Goal: Communication & Community: Answer question/provide support

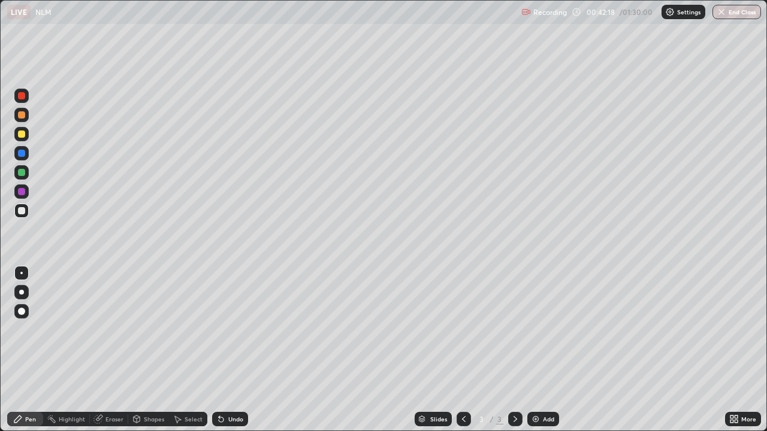
scroll to position [431, 767]
click at [20, 129] on div at bounding box center [21, 134] width 14 height 14
click at [22, 96] on div at bounding box center [21, 95] width 7 height 7
click at [219, 420] on icon at bounding box center [221, 420] width 5 height 5
click at [22, 211] on div at bounding box center [21, 210] width 7 height 7
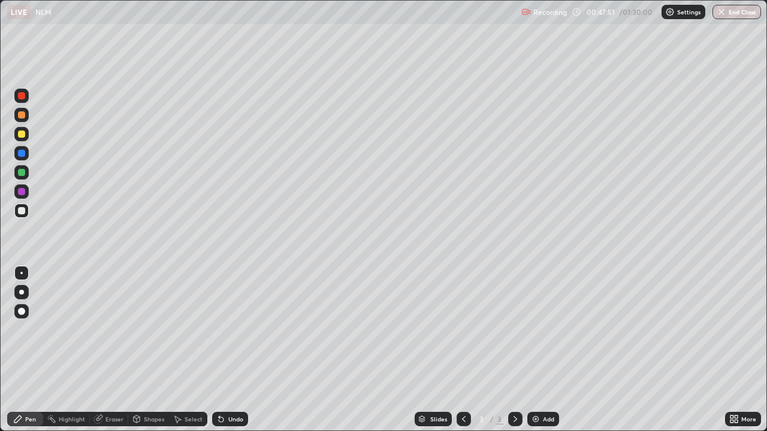
click at [226, 416] on div "Undo" at bounding box center [230, 419] width 36 height 14
click at [228, 424] on div "Undo" at bounding box center [230, 419] width 36 height 14
click at [232, 424] on div "Undo" at bounding box center [230, 419] width 36 height 14
click at [232, 425] on div "Undo" at bounding box center [230, 419] width 36 height 14
click at [234, 424] on div "Undo" at bounding box center [230, 419] width 36 height 14
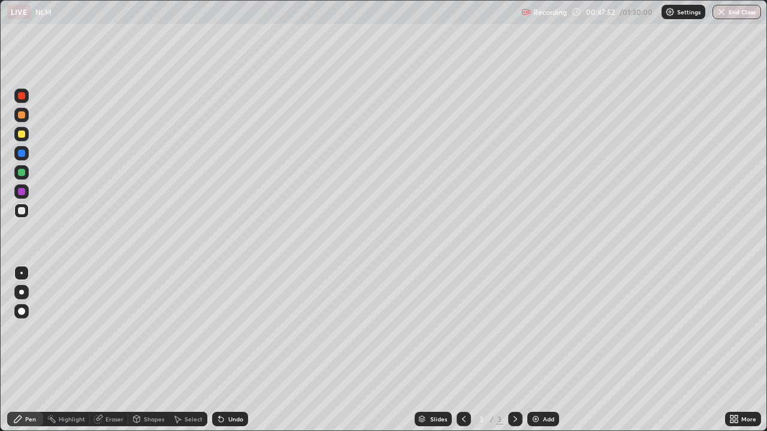
click at [236, 425] on div "Undo" at bounding box center [230, 419] width 36 height 14
click at [219, 415] on icon at bounding box center [221, 420] width 10 height 10
click at [533, 415] on img at bounding box center [536, 420] width 10 height 10
click at [26, 133] on div at bounding box center [21, 134] width 14 height 14
click at [219, 422] on icon at bounding box center [221, 420] width 5 height 5
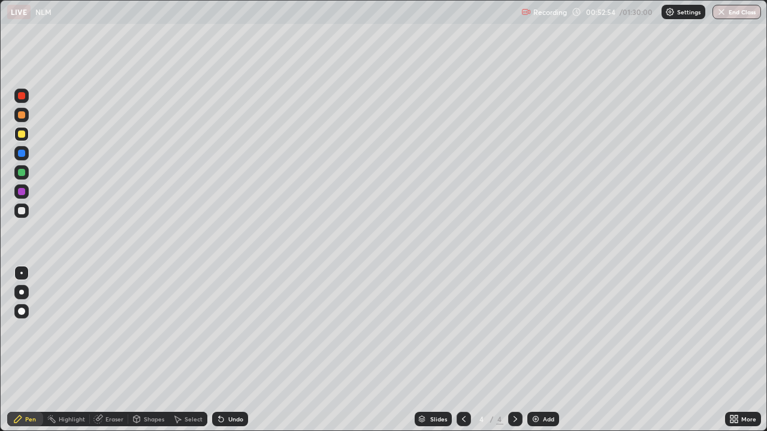
click at [528, 416] on div "Add" at bounding box center [543, 419] width 32 height 14
click at [107, 416] on div "Eraser" at bounding box center [114, 419] width 18 height 6
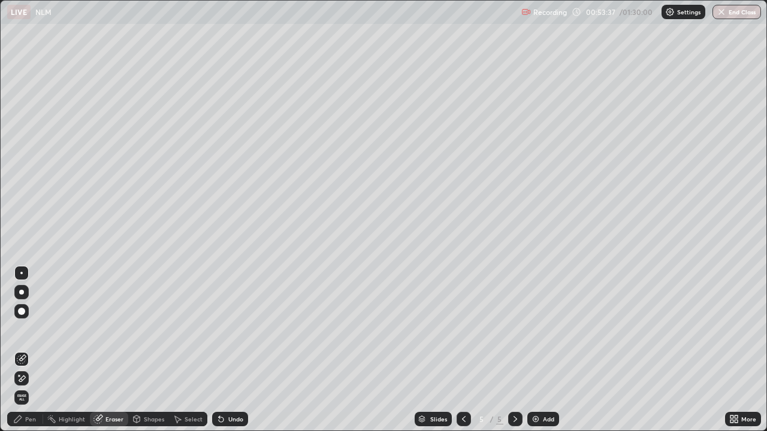
click at [31, 422] on div "Pen" at bounding box center [30, 419] width 11 height 6
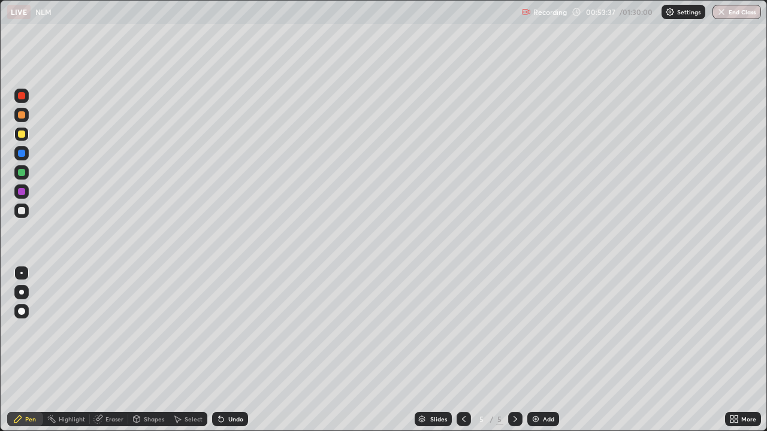
click at [23, 208] on div at bounding box center [21, 210] width 7 height 7
click at [221, 419] on icon at bounding box center [221, 420] width 5 height 5
click at [224, 421] on icon at bounding box center [221, 420] width 10 height 10
click at [223, 420] on icon at bounding box center [221, 420] width 10 height 10
click at [113, 421] on div "Eraser" at bounding box center [114, 419] width 18 height 6
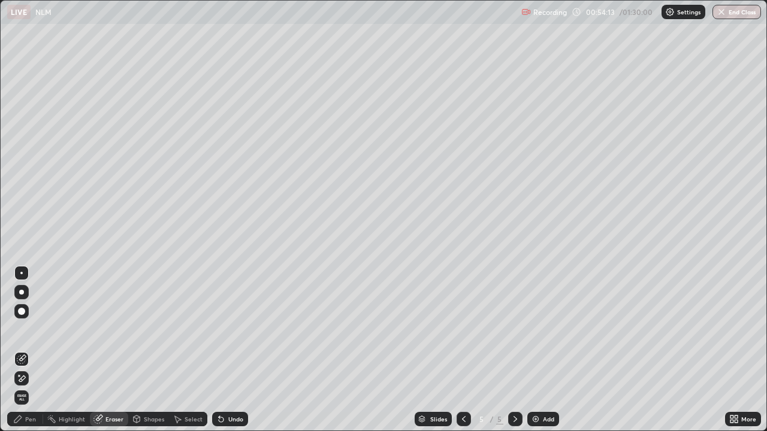
click at [39, 422] on div "Pen" at bounding box center [25, 419] width 36 height 14
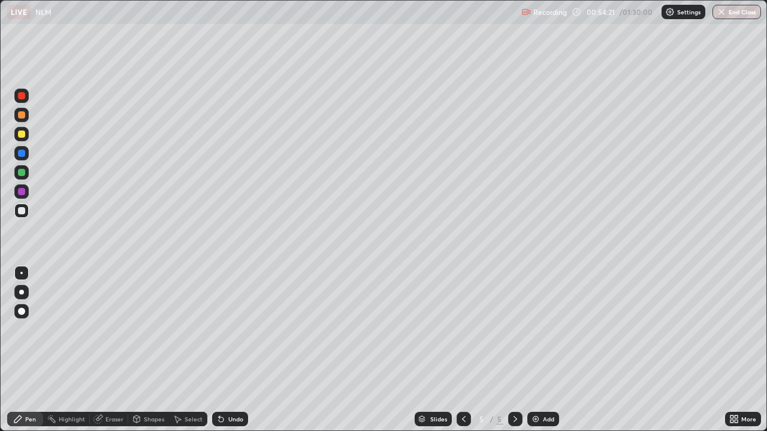
click at [219, 418] on icon at bounding box center [221, 420] width 5 height 5
click at [223, 420] on icon at bounding box center [221, 420] width 10 height 10
click at [224, 419] on div "Undo" at bounding box center [230, 419] width 36 height 14
click at [222, 419] on icon at bounding box center [221, 420] width 5 height 5
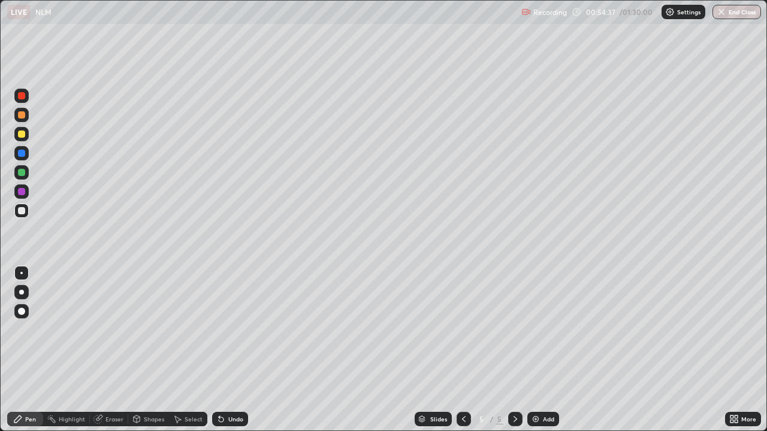
click at [223, 418] on icon at bounding box center [221, 420] width 10 height 10
click at [221, 419] on icon at bounding box center [221, 420] width 5 height 5
click at [462, 419] on icon at bounding box center [464, 420] width 10 height 10
click at [533, 418] on img at bounding box center [536, 420] width 10 height 10
click at [22, 292] on div at bounding box center [21, 292] width 5 height 5
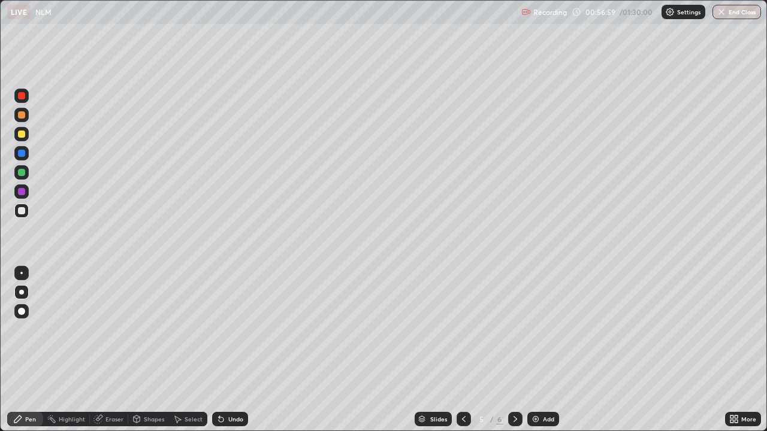
click at [23, 135] on div at bounding box center [21, 134] width 7 height 7
click at [221, 414] on div "Undo" at bounding box center [230, 419] width 36 height 14
click at [27, 95] on div at bounding box center [21, 96] width 14 height 14
click at [513, 416] on icon at bounding box center [515, 420] width 10 height 10
click at [24, 213] on div at bounding box center [21, 210] width 7 height 7
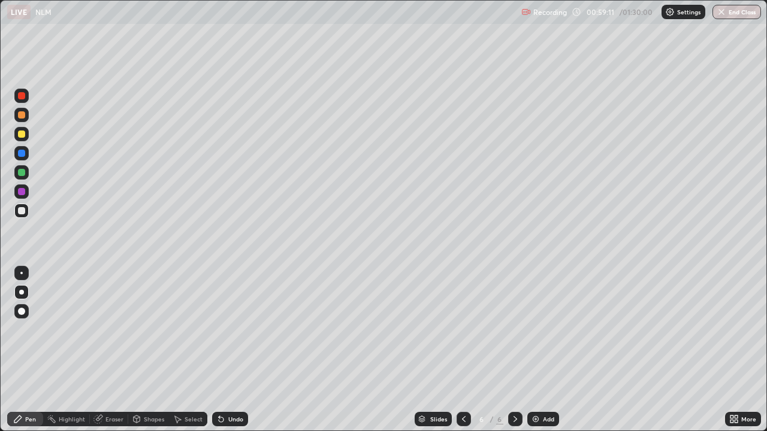
click at [221, 414] on div "Undo" at bounding box center [230, 419] width 36 height 14
click at [462, 419] on icon at bounding box center [464, 420] width 10 height 10
click at [541, 414] on div "Add" at bounding box center [543, 419] width 32 height 14
click at [23, 118] on div at bounding box center [21, 114] width 7 height 7
click at [22, 209] on div at bounding box center [21, 210] width 7 height 7
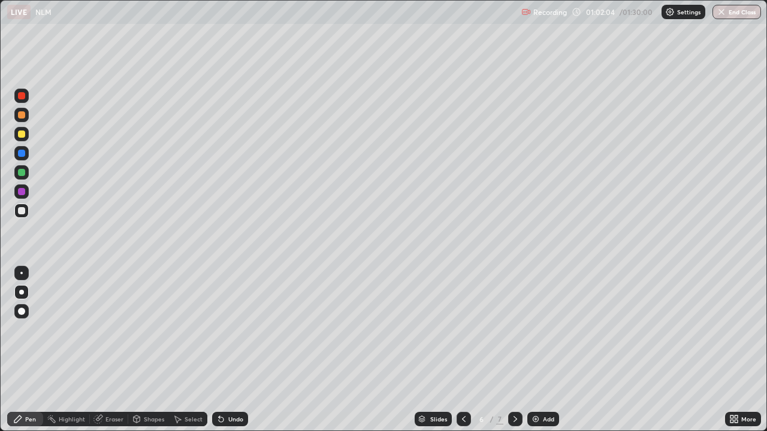
click at [17, 211] on div at bounding box center [21, 211] width 14 height 14
click at [20, 213] on div at bounding box center [21, 210] width 7 height 7
click at [102, 424] on div "Eraser" at bounding box center [109, 419] width 38 height 14
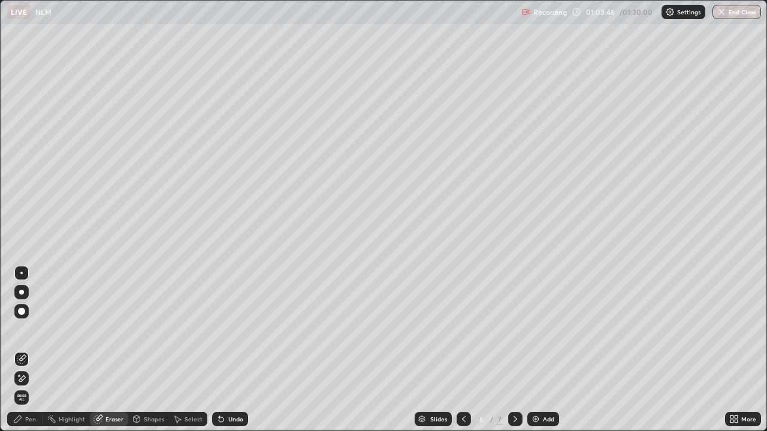
click at [32, 424] on div "Pen" at bounding box center [25, 419] width 36 height 14
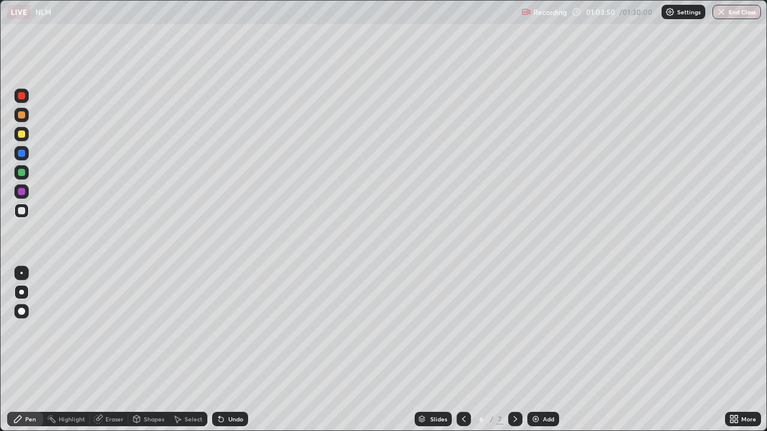
click at [116, 415] on div "Eraser" at bounding box center [109, 419] width 38 height 14
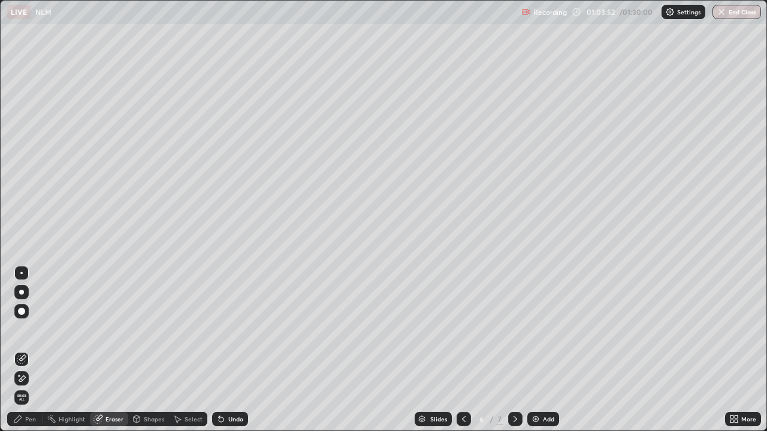
click at [29, 419] on div "Pen" at bounding box center [30, 419] width 11 height 6
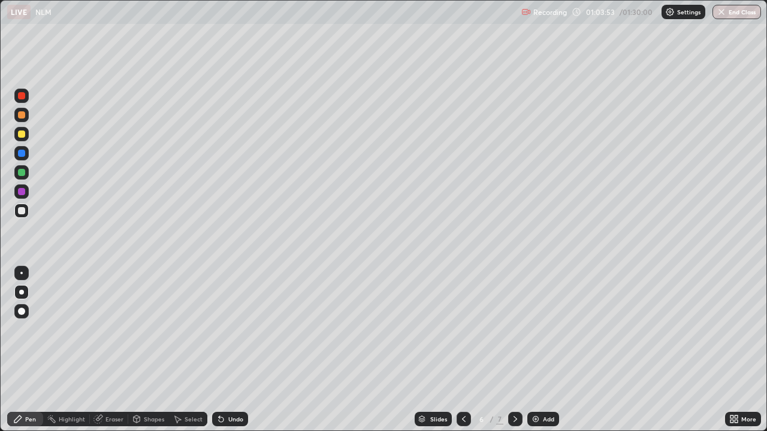
click at [25, 194] on div at bounding box center [21, 191] width 7 height 7
click at [24, 212] on div at bounding box center [21, 210] width 7 height 7
click at [20, 209] on div at bounding box center [21, 210] width 7 height 7
click at [513, 410] on div at bounding box center [515, 419] width 14 height 24
click at [23, 209] on div at bounding box center [21, 210] width 7 height 7
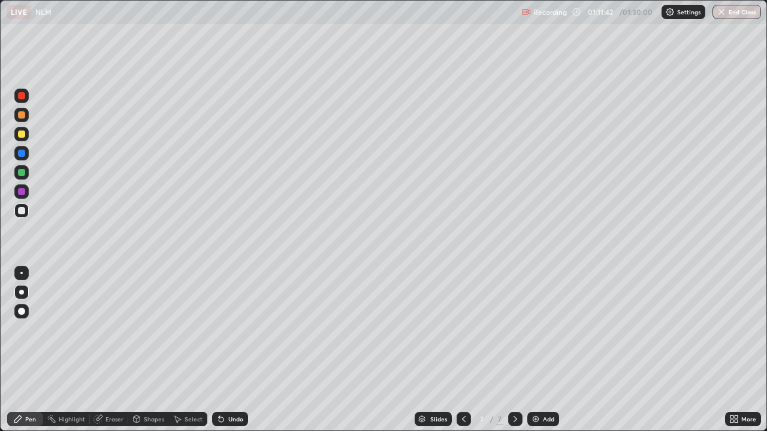
click at [534, 421] on img at bounding box center [536, 420] width 10 height 10
click at [462, 419] on icon at bounding box center [464, 420] width 10 height 10
click at [539, 418] on img at bounding box center [536, 420] width 10 height 10
click at [22, 135] on div at bounding box center [21, 134] width 7 height 7
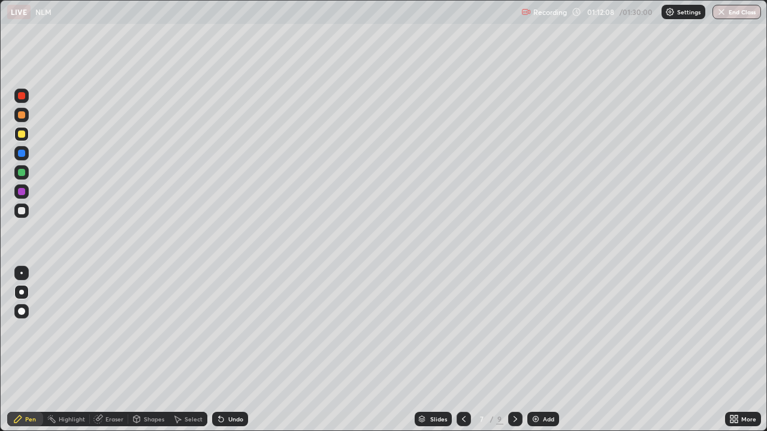
click at [462, 419] on icon at bounding box center [464, 420] width 10 height 10
click at [513, 419] on icon at bounding box center [515, 420] width 10 height 10
click at [514, 420] on icon at bounding box center [515, 420] width 10 height 10
click at [464, 421] on icon at bounding box center [464, 420] width 10 height 10
click at [26, 207] on div at bounding box center [21, 211] width 14 height 14
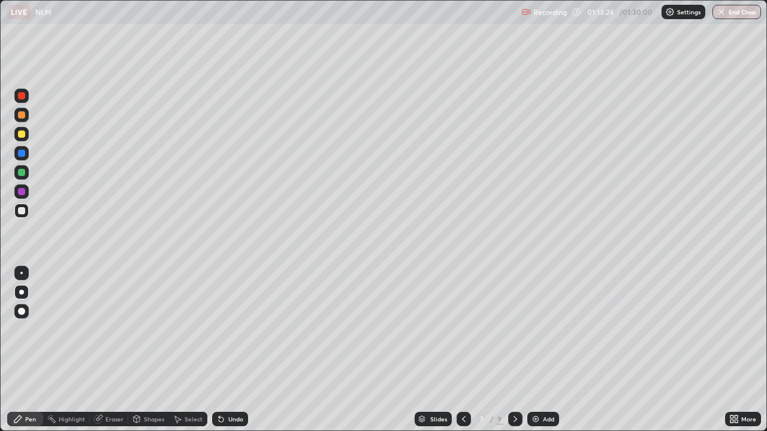
click at [514, 419] on icon at bounding box center [515, 420] width 10 height 10
click at [513, 415] on icon at bounding box center [515, 420] width 10 height 10
click at [463, 415] on icon at bounding box center [464, 420] width 10 height 10
click at [462, 418] on icon at bounding box center [464, 420] width 10 height 10
click at [513, 423] on icon at bounding box center [515, 420] width 10 height 10
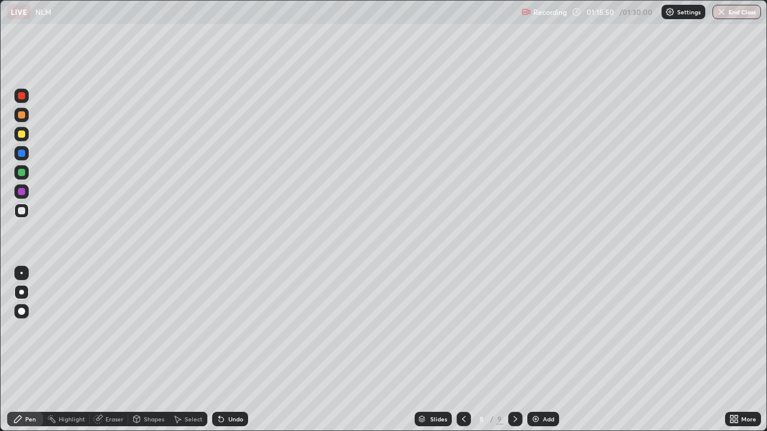
click at [462, 419] on icon at bounding box center [464, 420] width 10 height 10
click at [512, 419] on icon at bounding box center [515, 420] width 10 height 10
click at [226, 416] on div "Undo" at bounding box center [230, 419] width 36 height 14
click at [220, 422] on icon at bounding box center [221, 420] width 5 height 5
click at [462, 418] on icon at bounding box center [464, 419] width 4 height 6
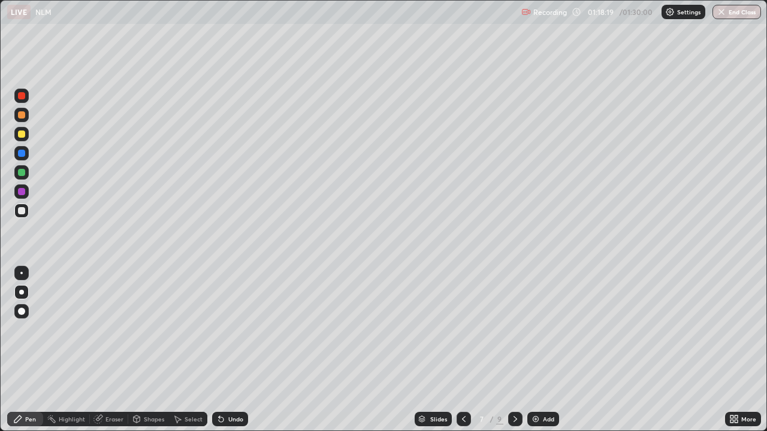
click at [511, 414] on div at bounding box center [515, 419] width 14 height 14
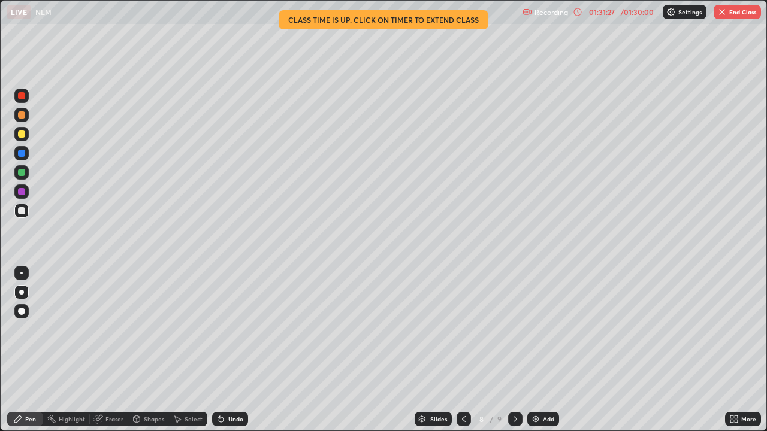
click at [735, 13] on button "End Class" at bounding box center [736, 12] width 47 height 14
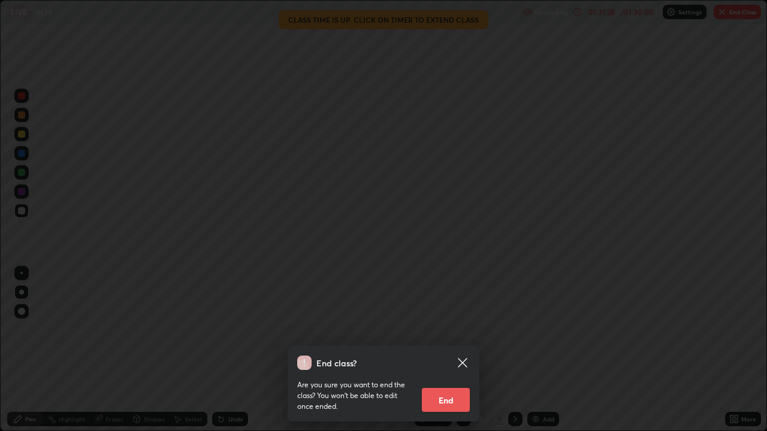
click at [446, 407] on button "End" at bounding box center [446, 400] width 48 height 24
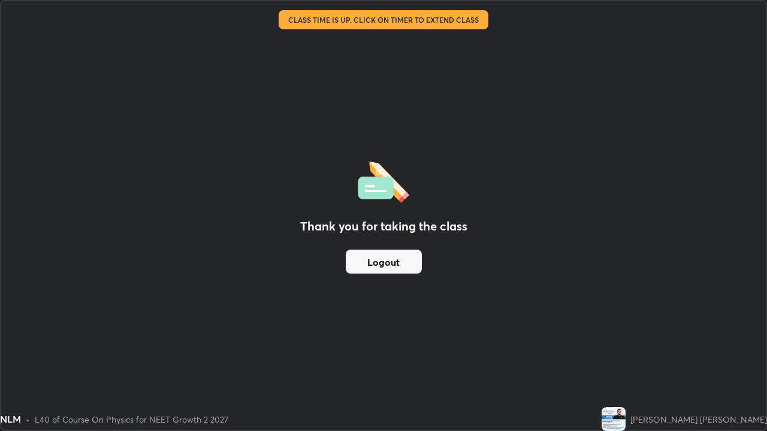
click at [404, 262] on button "Logout" at bounding box center [384, 262] width 76 height 24
